Goal: Communication & Community: Answer question/provide support

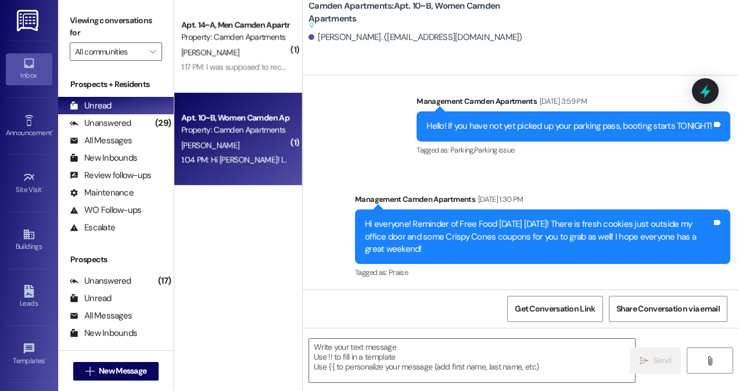
scroll to position [27049, 0]
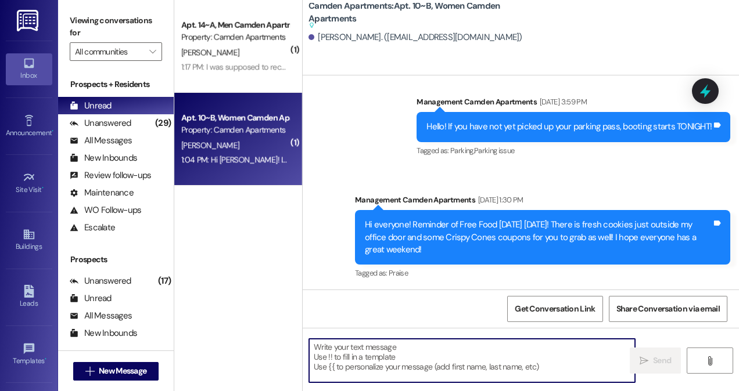
click at [541, 368] on textarea at bounding box center [472, 361] width 326 height 44
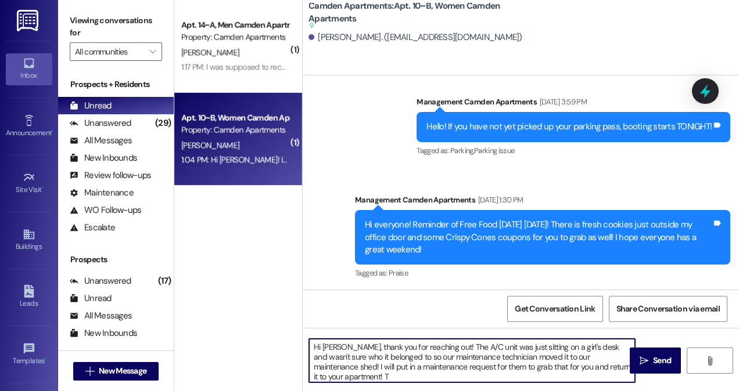
type textarea "Hi [PERSON_NAME], thank you for reaching out! The A/C unit was just sitting on …"
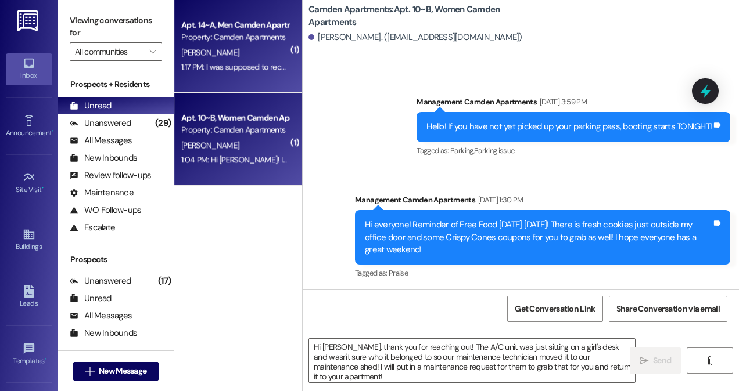
click at [236, 64] on div "1:17 PM: I was supposed to receive a package from Amazon [DATE] and Amazon said…" at bounding box center [511, 67] width 661 height 10
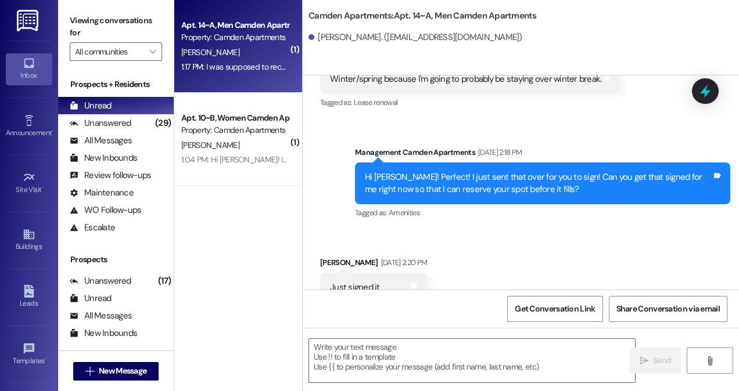
scroll to position [24203, 0]
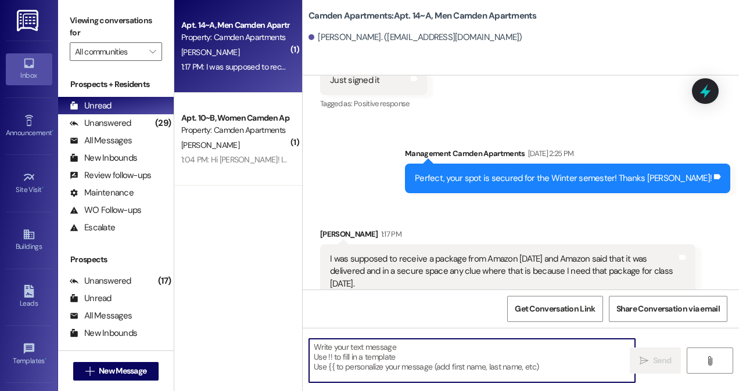
click at [463, 369] on textarea at bounding box center [472, 361] width 326 height 44
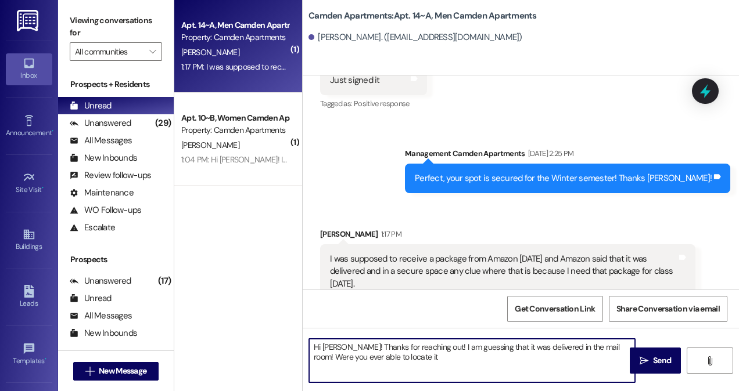
type textarea "Hi [PERSON_NAME]! Thanks for reaching out! I am guessing that it was delivered …"
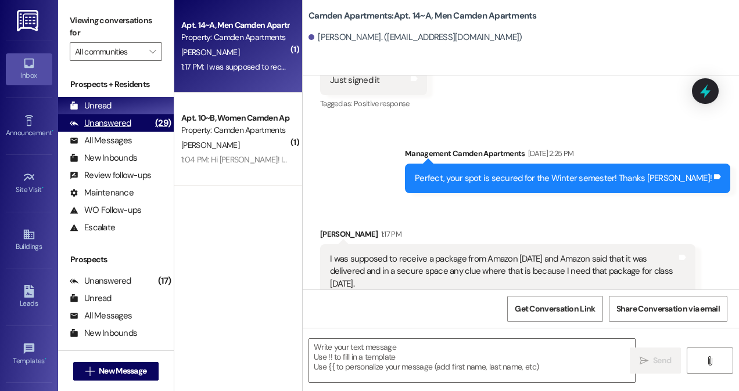
click at [134, 125] on div "Unanswered (29)" at bounding box center [116, 122] width 116 height 17
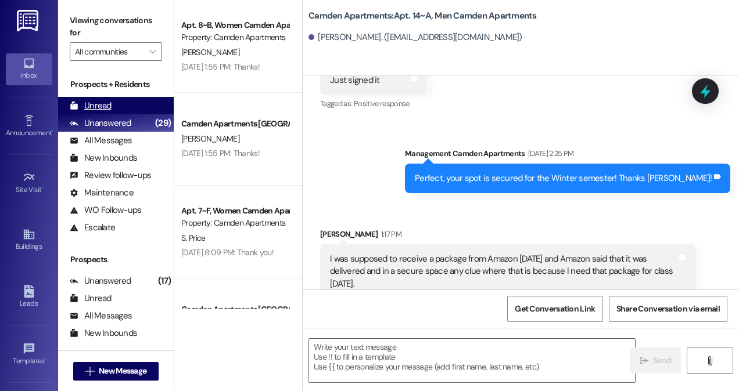
click at [134, 108] on div "Unread (0)" at bounding box center [116, 105] width 116 height 17
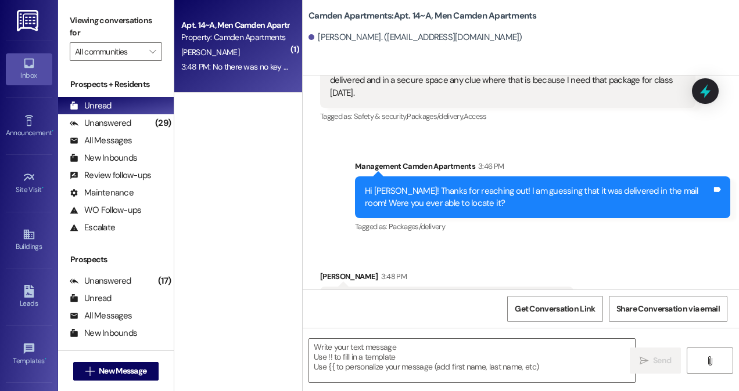
scroll to position [24394, 0]
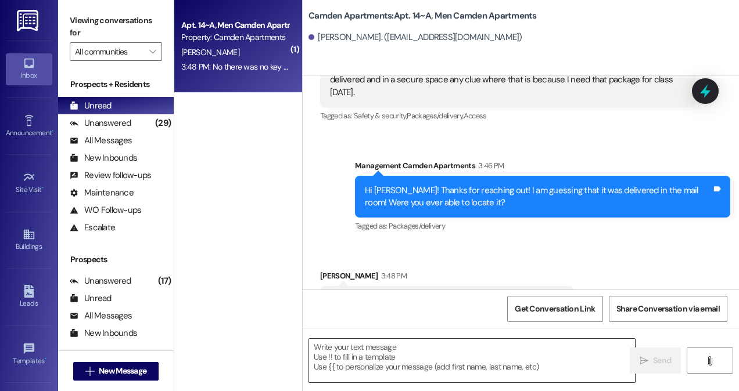
click at [428, 369] on textarea at bounding box center [472, 361] width 326 height 44
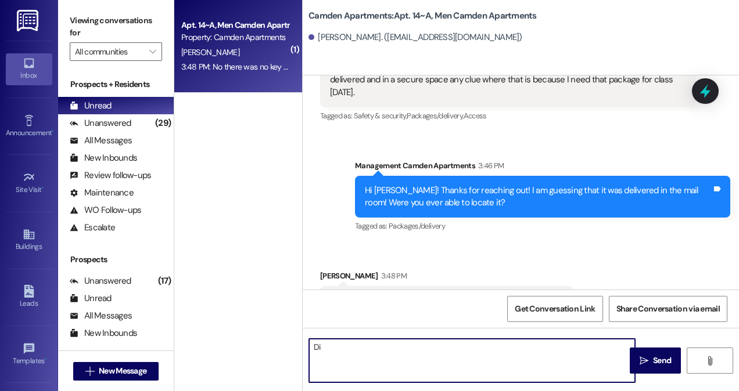
type textarea "D"
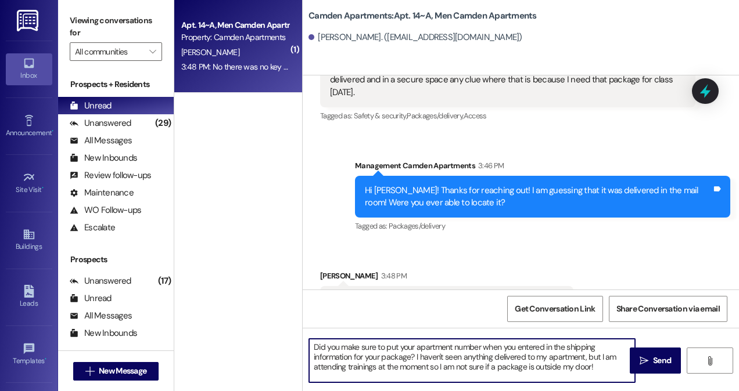
type textarea "Did you make sure to put your apartment number when you entered in the shipping…"
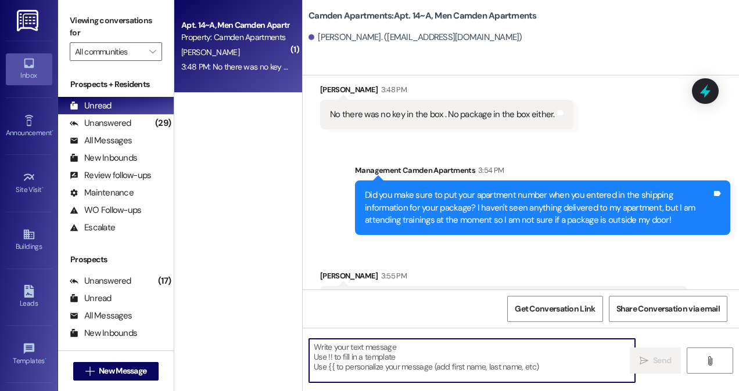
scroll to position [24581, 0]
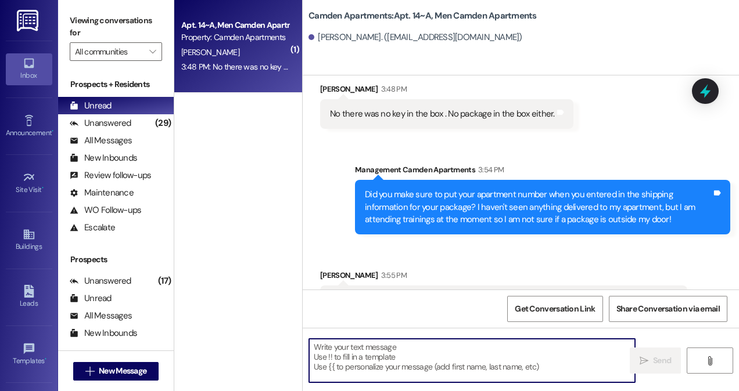
click at [499, 364] on textarea at bounding box center [472, 361] width 326 height 44
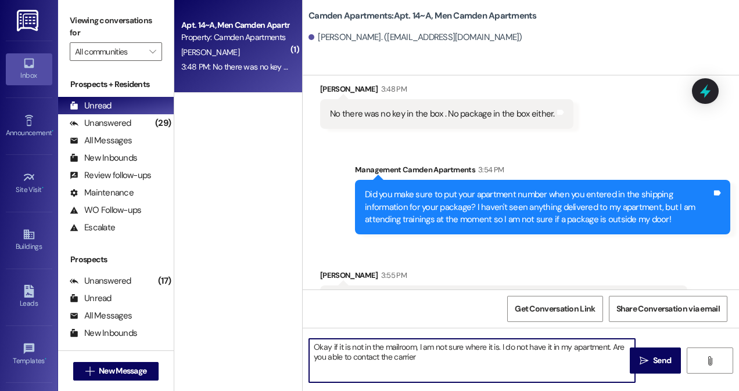
type textarea "Okay if it is not in the mailroom, I am not sure where it is. I do not have it …"
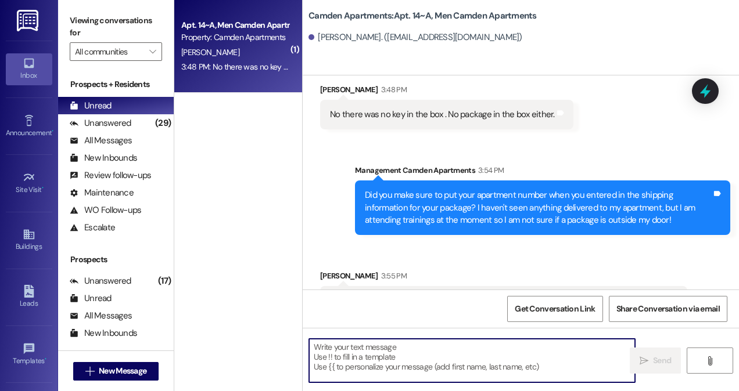
scroll to position [24674, 0]
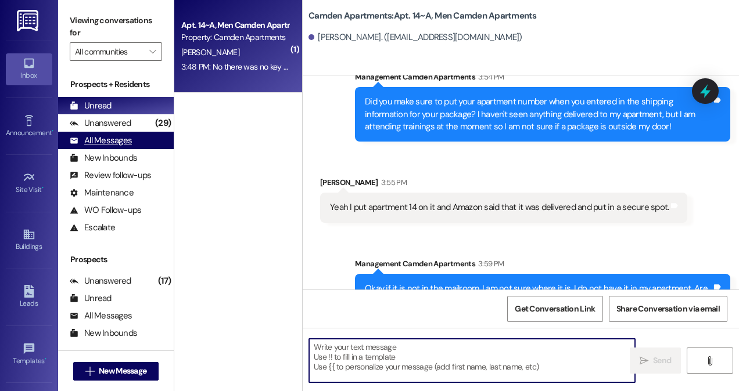
click at [113, 138] on div "All Messages" at bounding box center [101, 141] width 62 height 12
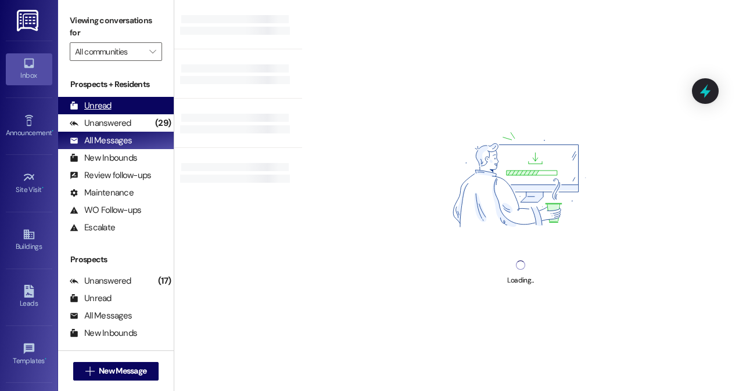
click at [112, 106] on div "Unread (0)" at bounding box center [116, 105] width 116 height 17
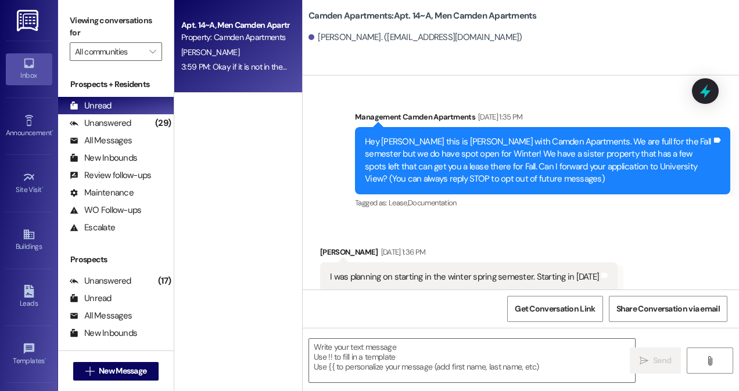
scroll to position [24632, 0]
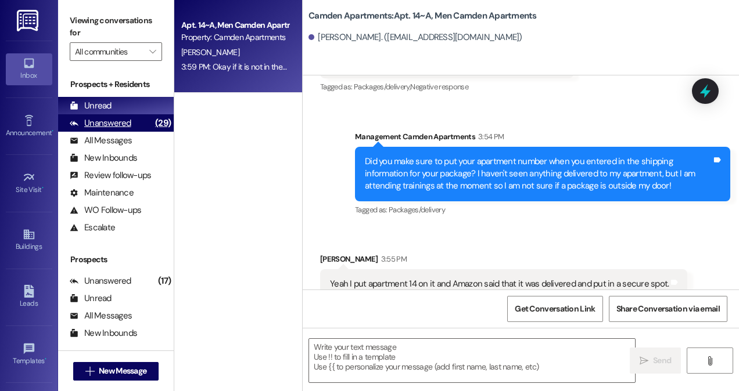
click at [97, 127] on div "Unanswered" at bounding box center [101, 123] width 62 height 12
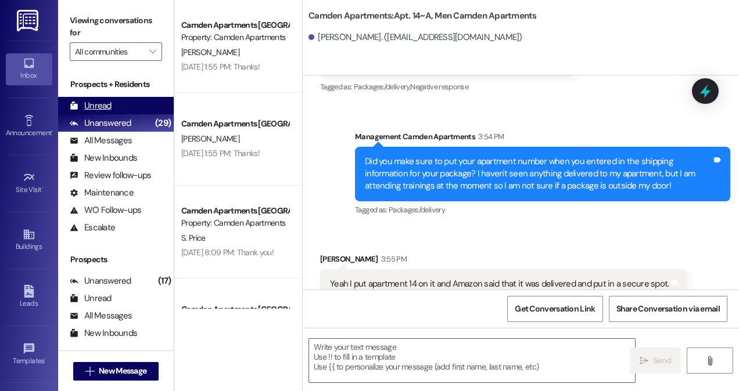
click at [114, 111] on div "Unread (0)" at bounding box center [116, 105] width 116 height 17
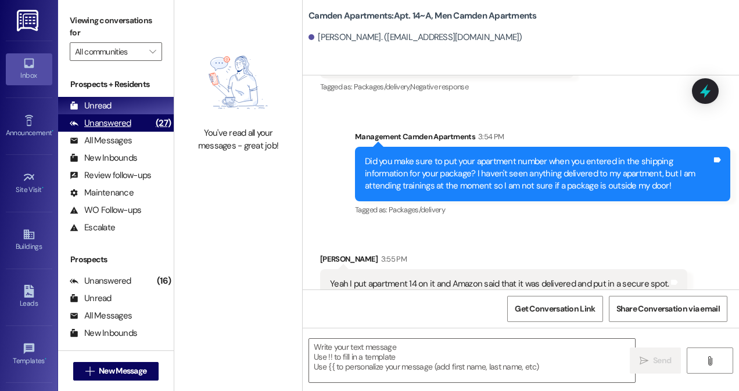
click at [119, 118] on div "Unanswered" at bounding box center [101, 123] width 62 height 12
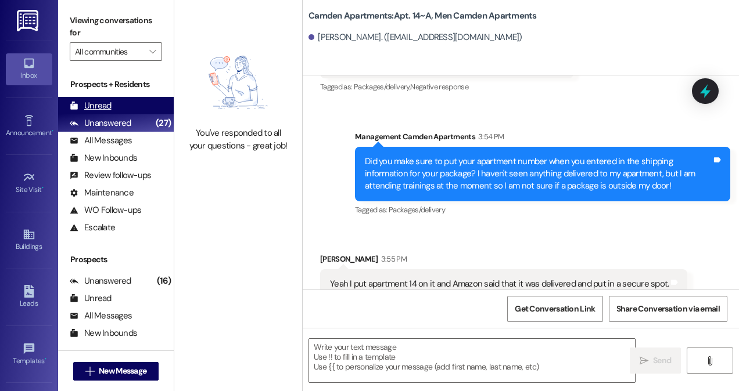
click at [120, 101] on div "Unread (0)" at bounding box center [116, 105] width 116 height 17
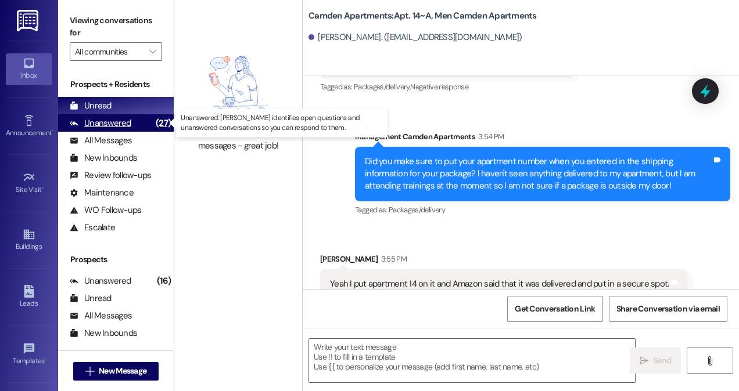
click at [127, 118] on div "Unanswered" at bounding box center [101, 123] width 62 height 12
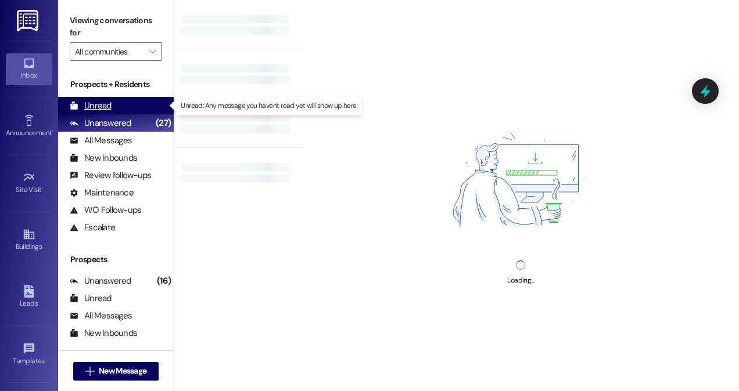
click at [125, 100] on div "Unread (0)" at bounding box center [116, 105] width 116 height 17
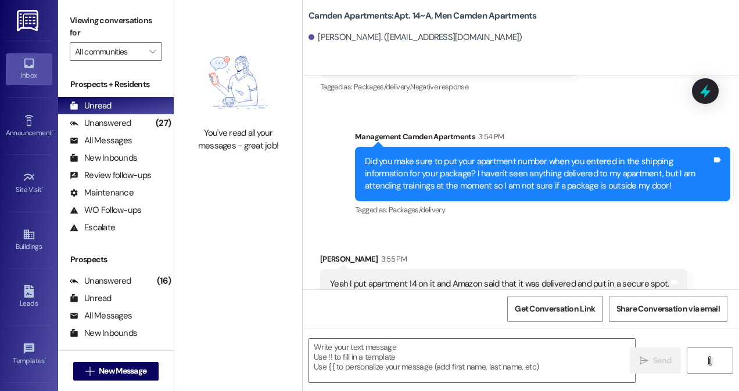
scroll to position [24725, 0]
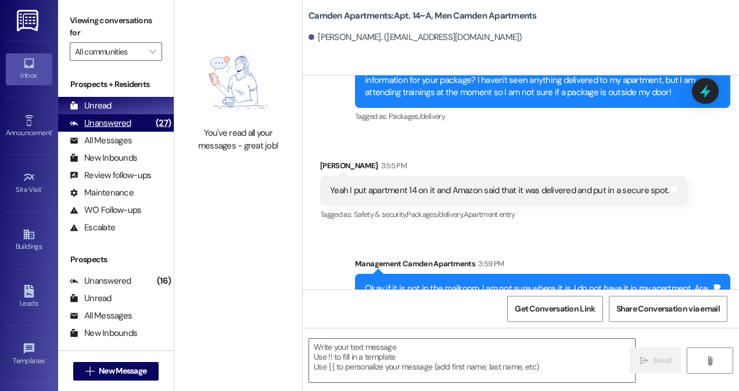
click at [132, 116] on div "Unanswered (27)" at bounding box center [116, 122] width 116 height 17
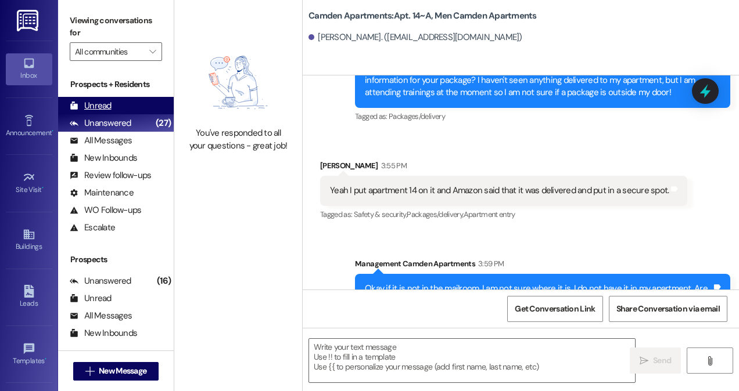
click at [132, 103] on div "Unread (0)" at bounding box center [116, 105] width 116 height 17
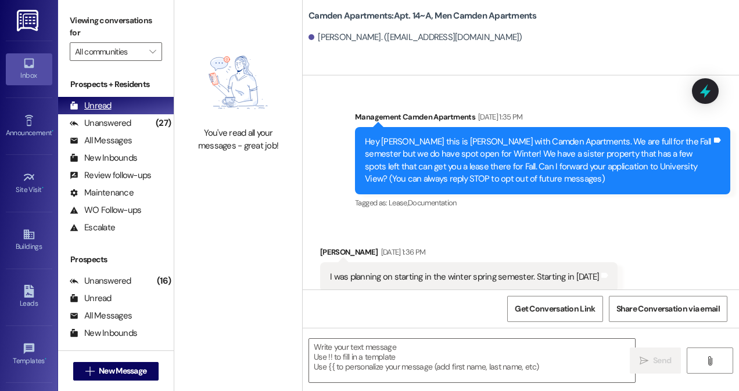
scroll to position [24632, 0]
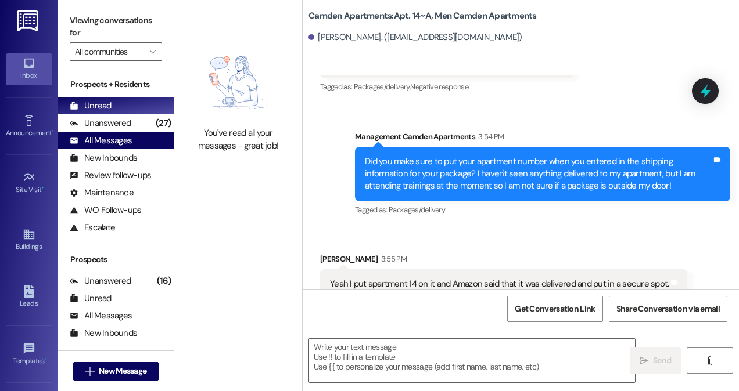
click at [146, 134] on div "All Messages (undefined)" at bounding box center [116, 140] width 116 height 17
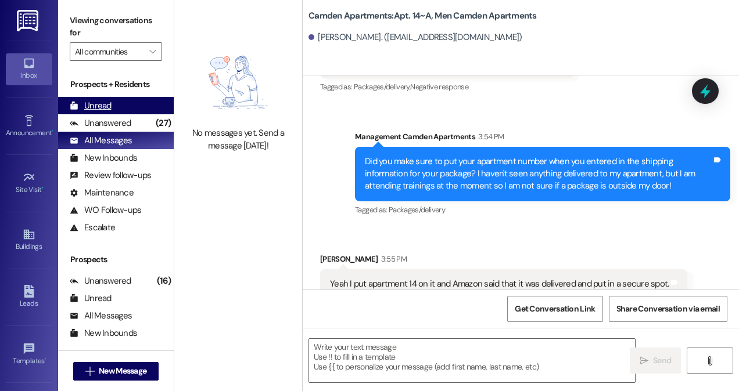
click at [138, 108] on div "Unread (0)" at bounding box center [116, 105] width 116 height 17
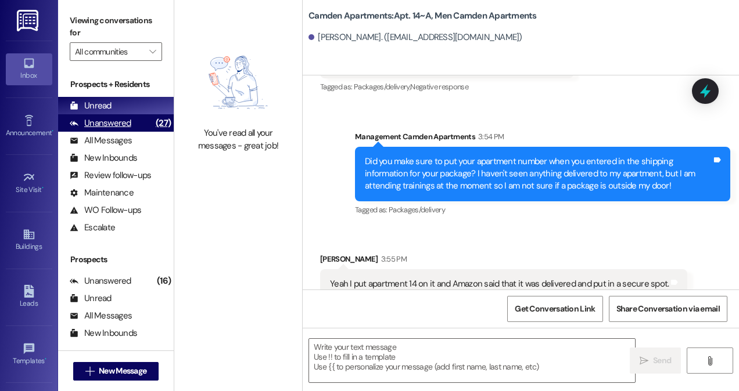
click at [84, 125] on div "Unanswered" at bounding box center [101, 123] width 62 height 12
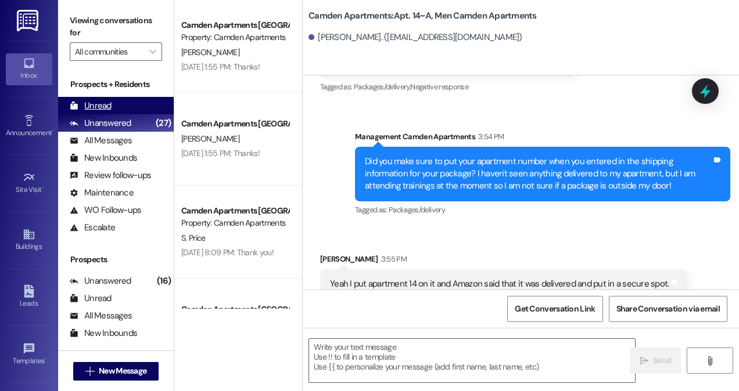
click at [85, 104] on div "Unread" at bounding box center [91, 106] width 42 height 12
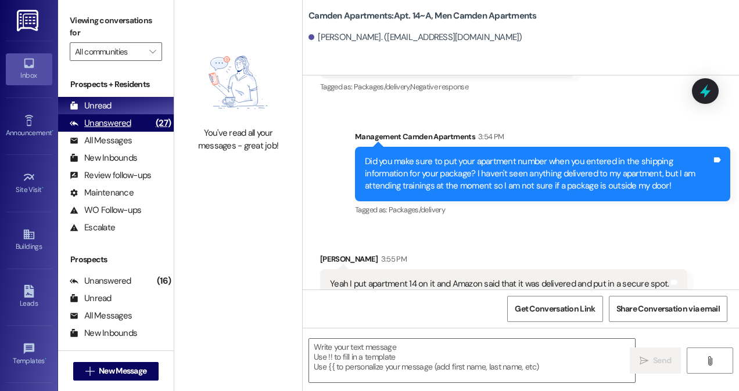
click at [153, 120] on div "(27)" at bounding box center [163, 123] width 21 height 18
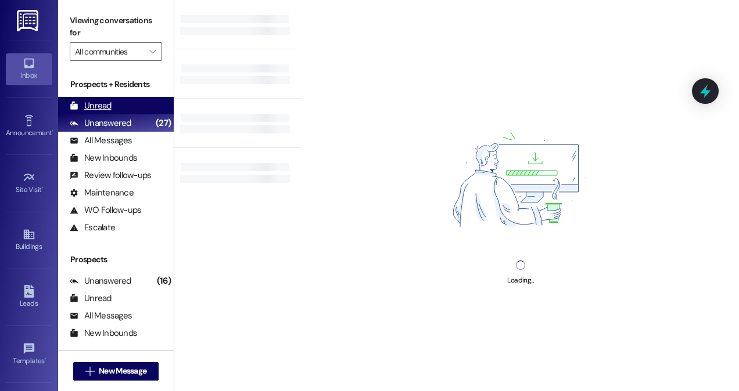
click at [136, 102] on div "Unread (0)" at bounding box center [116, 105] width 116 height 17
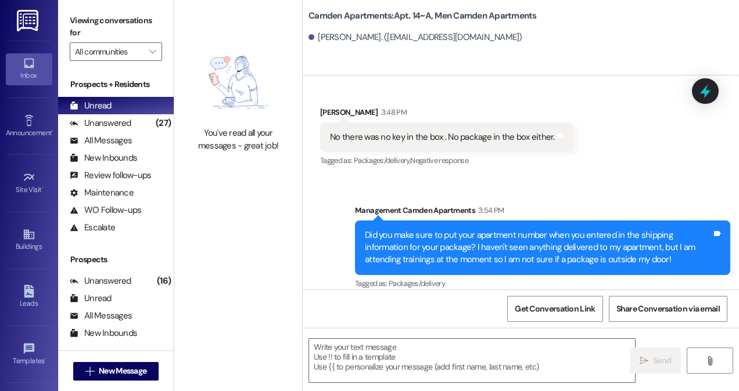
scroll to position [24725, 0]
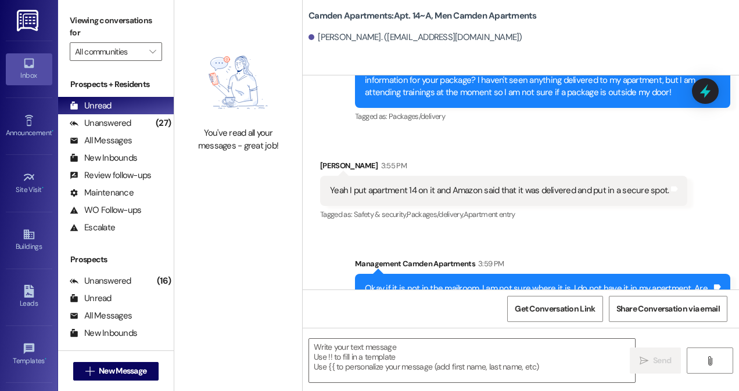
click at [542, 134] on div "Received via SMS [PERSON_NAME] 3:55 PM Yeah I put apartment 14 on it and Amazon…" at bounding box center [521, 183] width 436 height 98
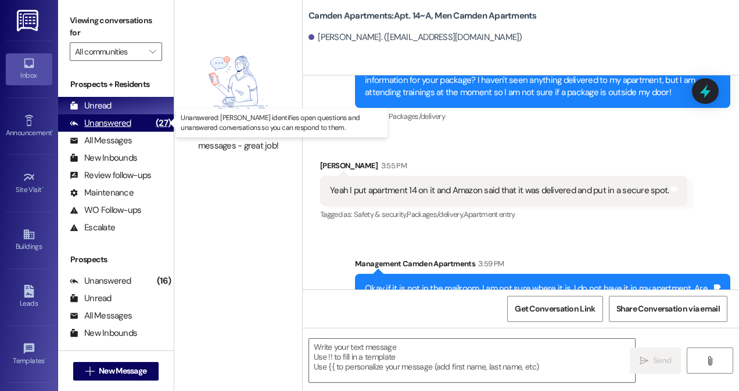
click at [128, 129] on div "Unanswered" at bounding box center [101, 123] width 62 height 12
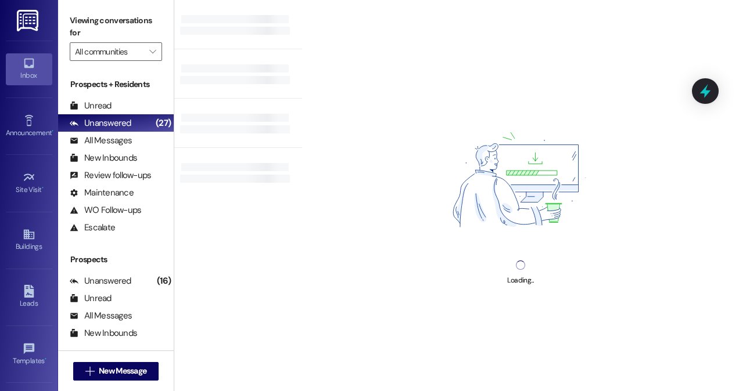
click at [122, 93] on div "Prospects + Residents Unread (0) Unread: Any message you haven't read yet will …" at bounding box center [116, 157] width 116 height 158
click at [122, 103] on div "Unread (0)" at bounding box center [116, 105] width 116 height 17
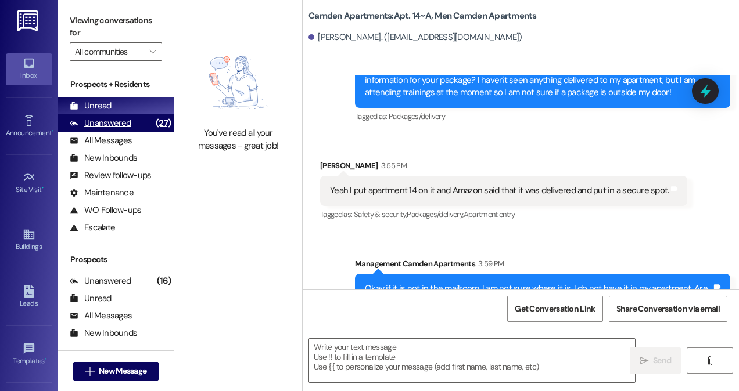
click at [105, 120] on div "Unanswered" at bounding box center [101, 123] width 62 height 12
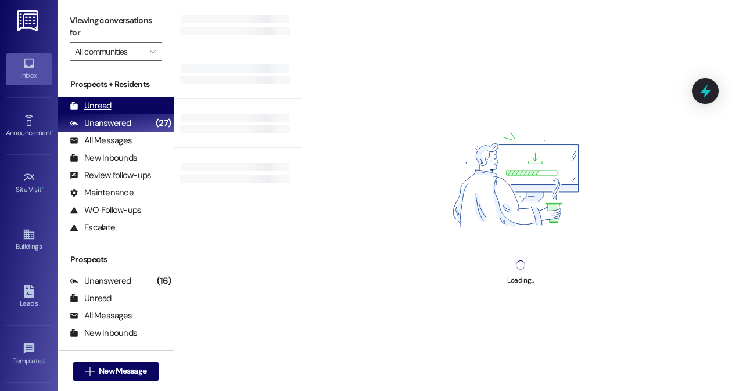
click at [105, 112] on div "Unread" at bounding box center [91, 106] width 42 height 12
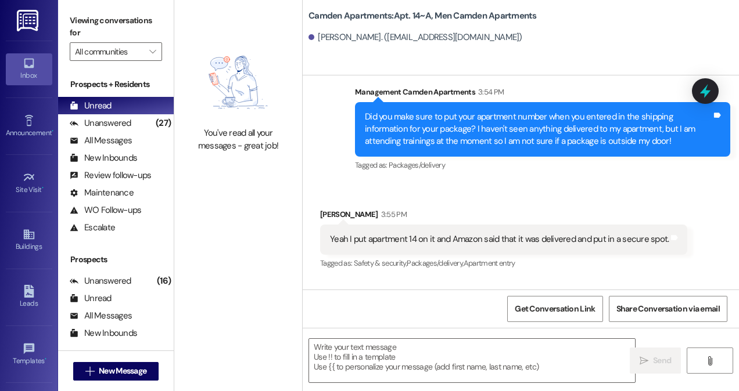
scroll to position [24632, 0]
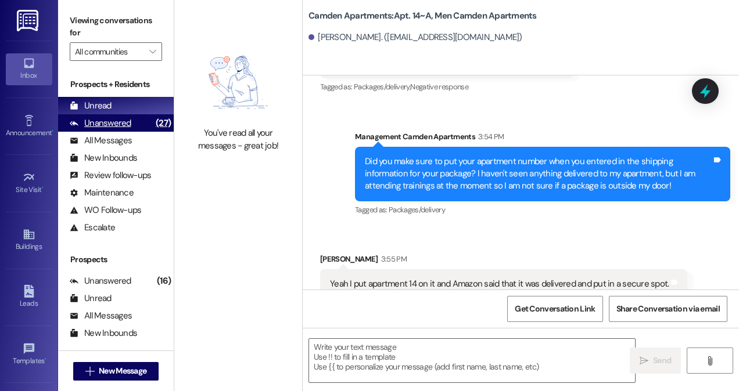
click at [143, 131] on div "Unanswered (27)" at bounding box center [116, 122] width 116 height 17
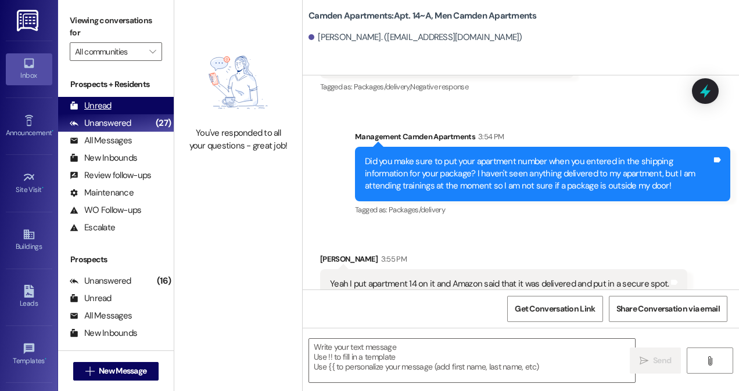
click at [139, 107] on div "Unread (0)" at bounding box center [116, 105] width 116 height 17
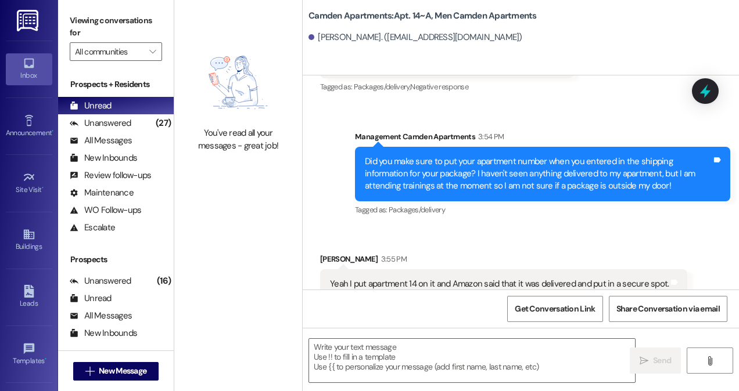
scroll to position [24725, 0]
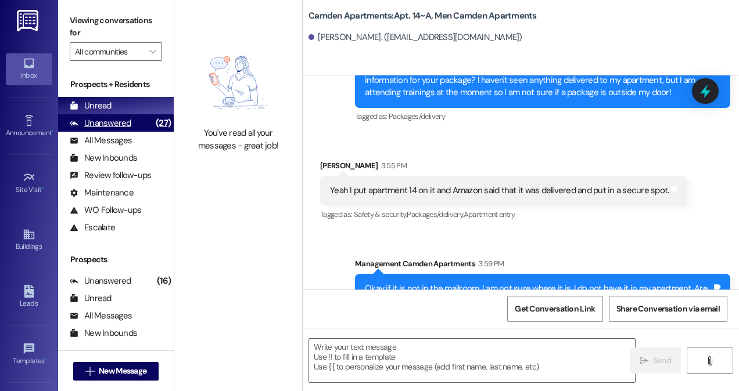
click at [153, 123] on div "(27)" at bounding box center [163, 123] width 21 height 18
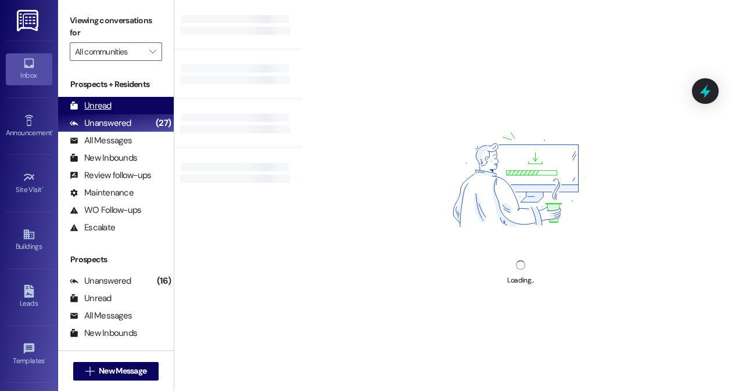
click at [147, 105] on div "Unread (0)" at bounding box center [116, 105] width 116 height 17
